Goal: Task Accomplishment & Management: Complete application form

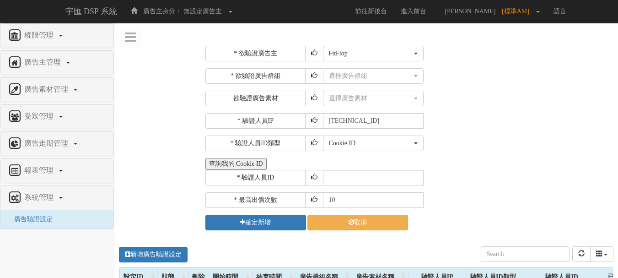
select select "1015"
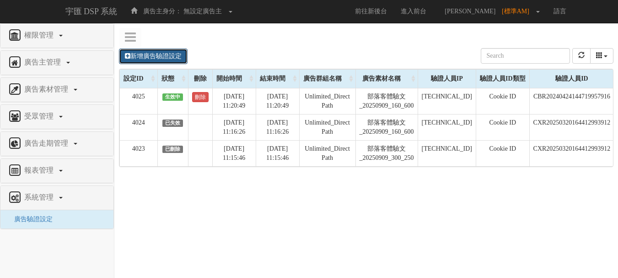
click at [140, 53] on link "新增廣告驗證設定" at bounding box center [153, 56] width 69 height 16
click at [141, 57] on link "新增廣告驗證設定" at bounding box center [153, 56] width 69 height 16
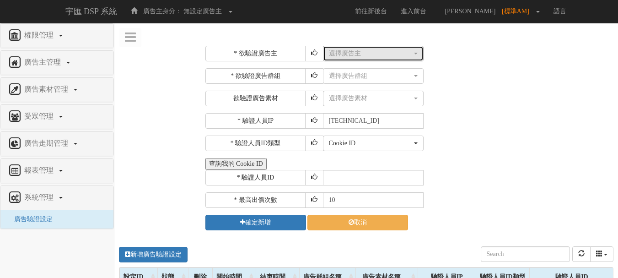
click at [353, 54] on div "選擇廣告主" at bounding box center [370, 53] width 83 height 9
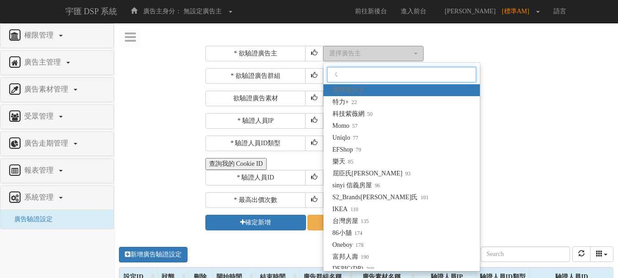
type input "ㄑㄛ"
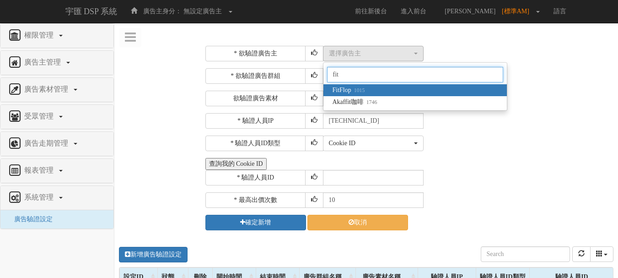
type input "fit"
click at [368, 86] on link "FitFlop 1015" at bounding box center [414, 90] width 183 height 12
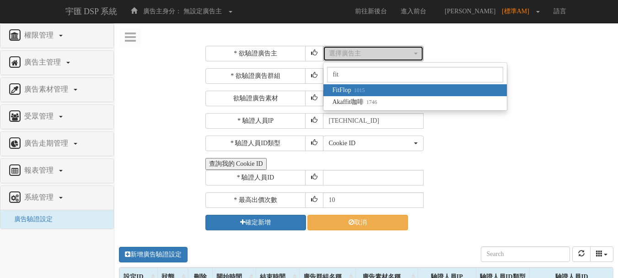
select select "1015"
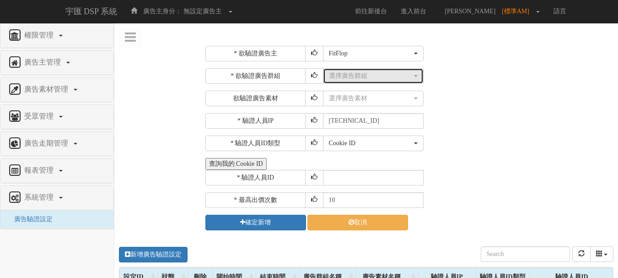
click at [359, 83] on button "選擇廣告群組" at bounding box center [373, 76] width 101 height 16
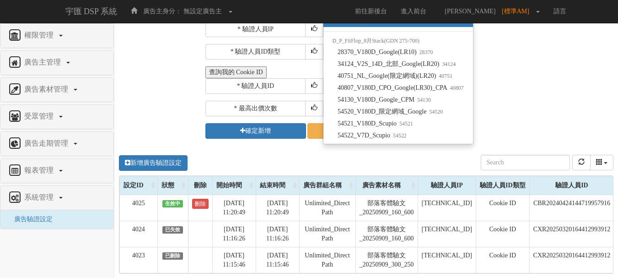
scroll to position [46, 0]
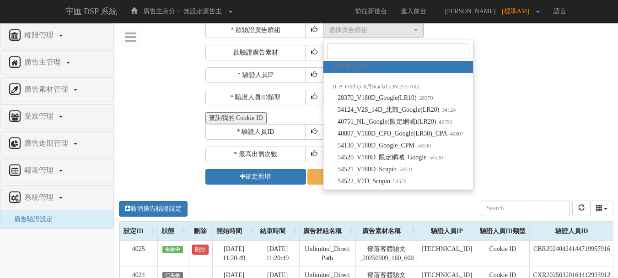
click at [509, 104] on div "Cookie ID ADID IDFA Cookie ID" at bounding box center [467, 98] width 289 height 16
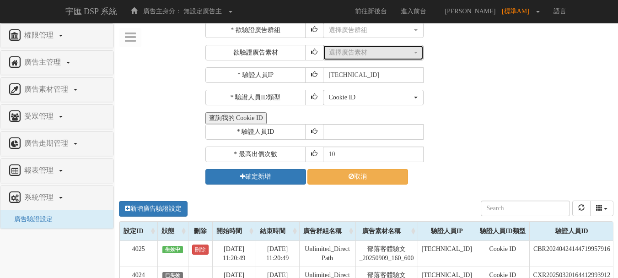
click at [393, 60] on button "選擇廣告素材" at bounding box center [373, 53] width 101 height 16
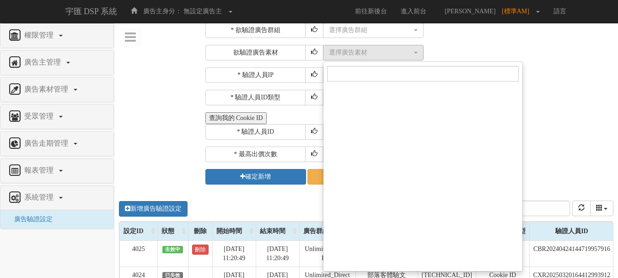
scroll to position [15743, 0]
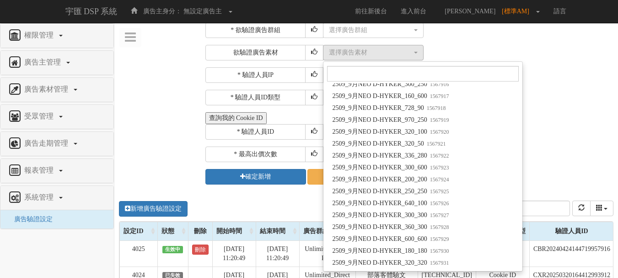
click at [567, 117] on div "查詢我的 Cookie ID" at bounding box center [408, 118] width 406 height 12
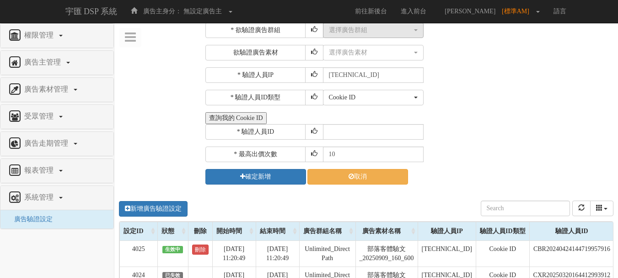
scroll to position [0, 0]
